Goal: Information Seeking & Learning: Learn about a topic

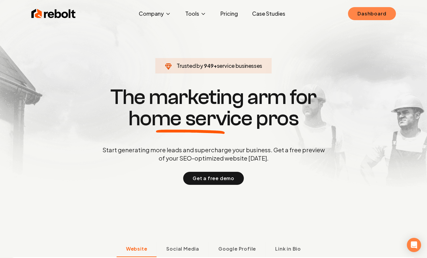
click at [363, 20] on link "Dashboard" at bounding box center [372, 13] width 48 height 13
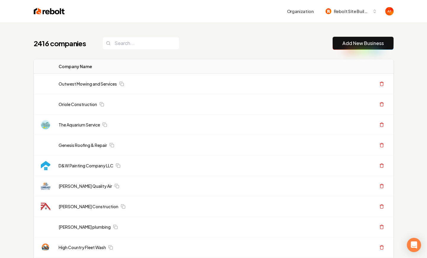
click at [186, 46] on div "2416 companies Add New Business" at bounding box center [214, 43] width 360 height 13
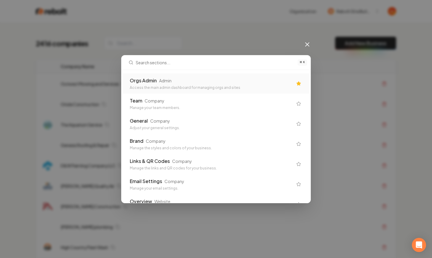
click at [169, 82] on div "Admin" at bounding box center [165, 81] width 12 height 6
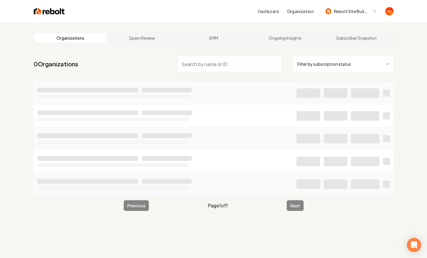
click at [197, 62] on input "search" at bounding box center [230, 64] width 104 height 17
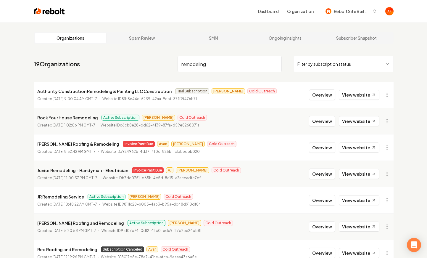
click at [195, 62] on input "remodeling" at bounding box center [230, 64] width 104 height 17
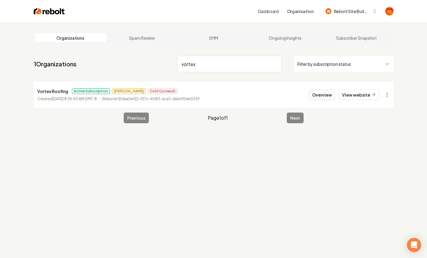
type input "vortex"
click at [318, 93] on button "Overview" at bounding box center [322, 94] width 26 height 11
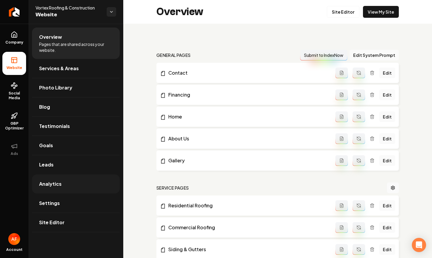
click at [61, 188] on link "Analytics" at bounding box center [76, 183] width 88 height 19
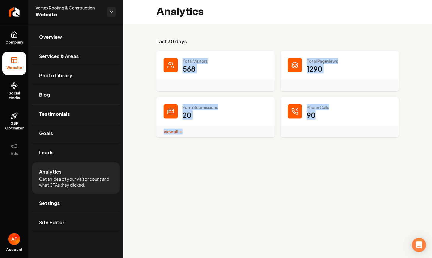
drag, startPoint x: 309, startPoint y: 146, endPoint x: 146, endPoint y: 61, distance: 184.0
click at [146, 61] on div "Last 30 days Total Visitors 568 Total Pageviews 1290 Form Submissions 20 View a…" at bounding box center [277, 88] width 308 height 128
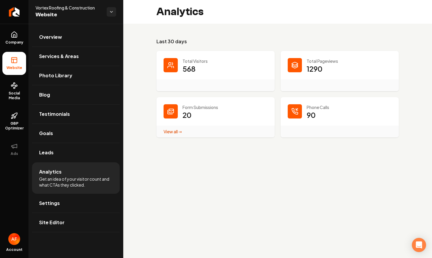
click at [178, 44] on h3 "Last 30 days" at bounding box center [277, 41] width 242 height 7
click at [64, 157] on link "Leads" at bounding box center [76, 152] width 88 height 19
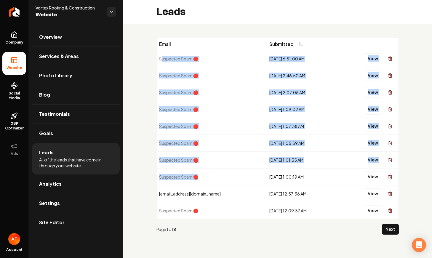
drag, startPoint x: 161, startPoint y: 60, endPoint x: 239, endPoint y: 182, distance: 144.3
click at [239, 182] on tbody "Suspected Spam 🛑 9/17/2025, 6:51:00 AM View Suspected Spam 🛑 9/11/2025, 2:46:50…" at bounding box center [278, 134] width 242 height 169
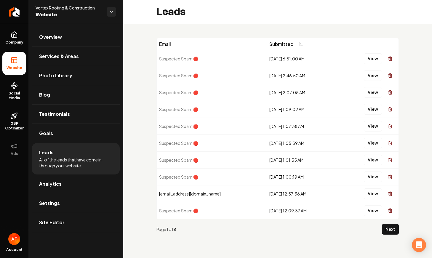
drag, startPoint x: 268, startPoint y: 175, endPoint x: 301, endPoint y: 193, distance: 37.6
click at [269, 175] on div "9/8/2025, 1:00:19 AM" at bounding box center [301, 177] width 65 height 6
click at [375, 198] on button "View" at bounding box center [372, 193] width 18 height 11
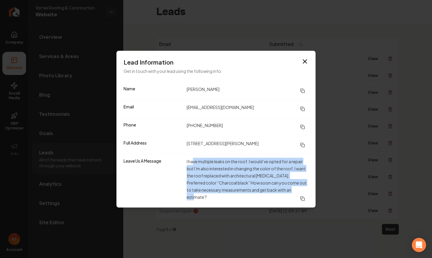
drag, startPoint x: 193, startPoint y: 159, endPoint x: 263, endPoint y: 197, distance: 79.7
click at [263, 197] on dd "I have multiple leaks on the roof. I would’ve opted for a repair but I’m also i…" at bounding box center [247, 180] width 122 height 46
click at [263, 196] on dd "I have multiple leaks on the roof. I would’ve opted for a repair but I’m also i…" at bounding box center [247, 180] width 122 height 46
drag, startPoint x: 194, startPoint y: 162, endPoint x: 279, endPoint y: 202, distance: 94.4
click at [279, 203] on div "Leave Us A Message I have multiple leaks on the roof. I would’ve opted for a re…" at bounding box center [215, 181] width 199 height 54
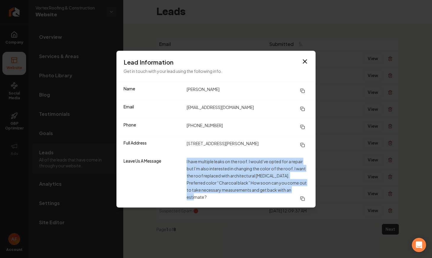
click at [271, 192] on dd "I have multiple leaks on the roof. I would’ve opted for a repair but I’m also i…" at bounding box center [247, 180] width 122 height 46
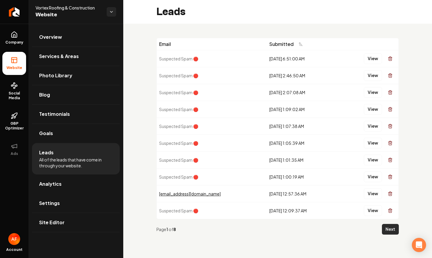
click at [389, 228] on button "Next" at bounding box center [390, 229] width 17 height 11
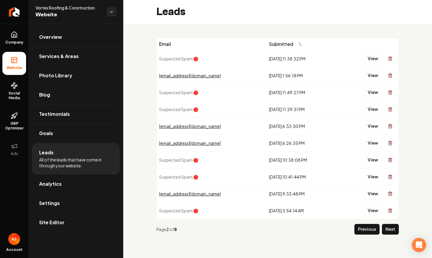
drag, startPoint x: 246, startPoint y: 72, endPoint x: 287, endPoint y: 183, distance: 117.8
click at [287, 183] on tbody "Suspected Spam 🛑 9/7/2025, 11:38:32 PM View micahferreira@gmail.com 9/3/2025, 1…" at bounding box center [278, 134] width 242 height 169
click at [287, 185] on td "8/24/2025, 10:41:44 PM" at bounding box center [301, 176] width 70 height 17
click at [383, 228] on button "Next" at bounding box center [390, 229] width 17 height 11
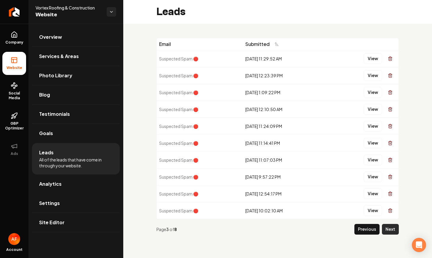
click at [390, 231] on button "Next" at bounding box center [390, 229] width 17 height 11
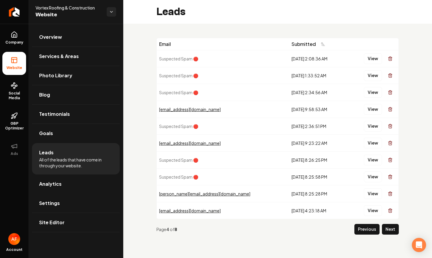
drag, startPoint x: 266, startPoint y: 107, endPoint x: 294, endPoint y: 106, distance: 28.7
click at [295, 105] on tr "slimspickinz5872@hotmail.com 7/27/2025, 9:58:53 AM View" at bounding box center [278, 109] width 242 height 17
drag, startPoint x: 268, startPoint y: 139, endPoint x: 297, endPoint y: 138, distance: 28.8
click at [290, 140] on td "7/6/2025, 9:23:22 AM" at bounding box center [318, 142] width 58 height 17
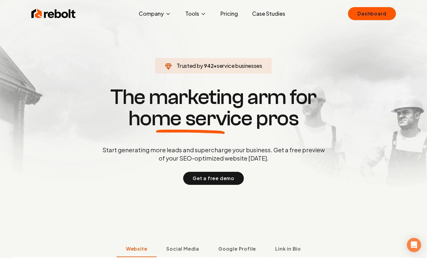
click at [228, 13] on link "Pricing" at bounding box center [229, 14] width 27 height 12
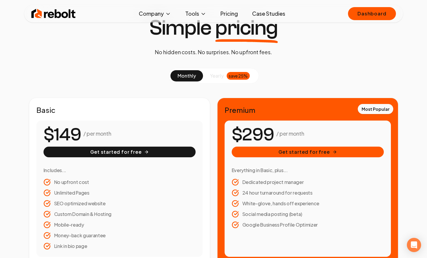
scroll to position [54, 0]
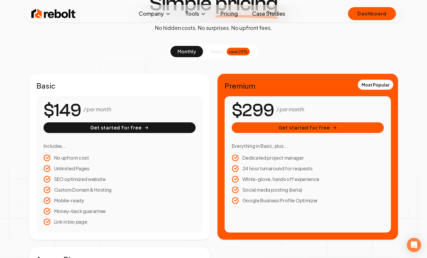
click at [229, 51] on div "save 25%" at bounding box center [238, 52] width 23 height 8
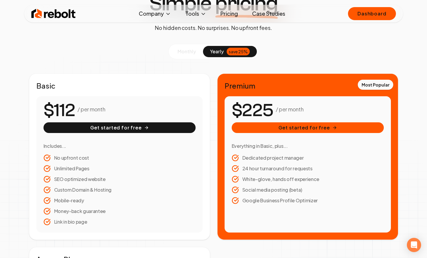
click at [189, 55] on button "monthly" at bounding box center [186, 51] width 33 height 11
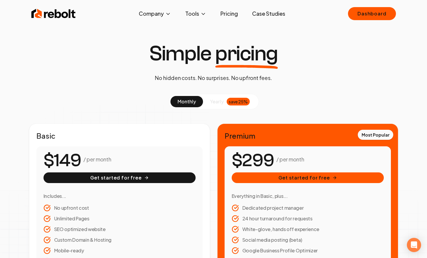
scroll to position [0, 0]
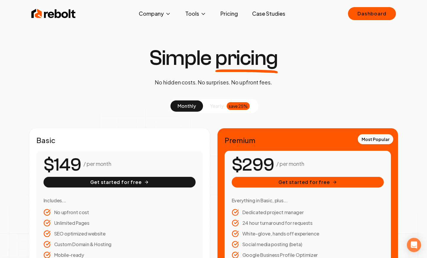
click at [115, 76] on div "Simple pricing No hidden costs. No surprises. No upfront fees. monthly yearly s…" at bounding box center [213, 232] width 427 height 371
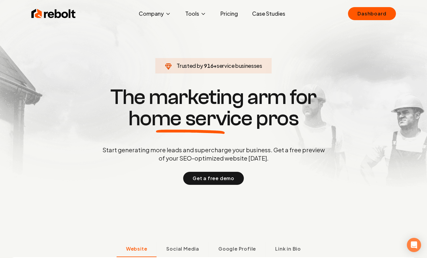
click at [266, 14] on link "Case Studies" at bounding box center [268, 14] width 43 height 12
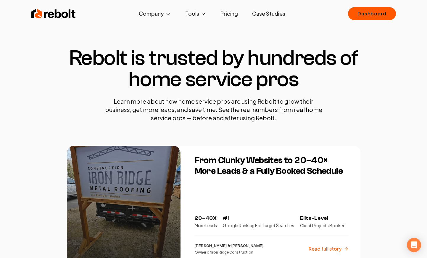
click at [33, 14] on img at bounding box center [53, 14] width 44 height 12
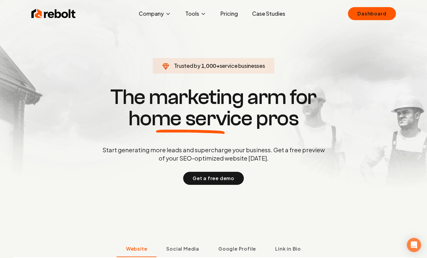
click at [262, 15] on link "Case Studies" at bounding box center [268, 14] width 43 height 12
